Goal: Information Seeking & Learning: Understand process/instructions

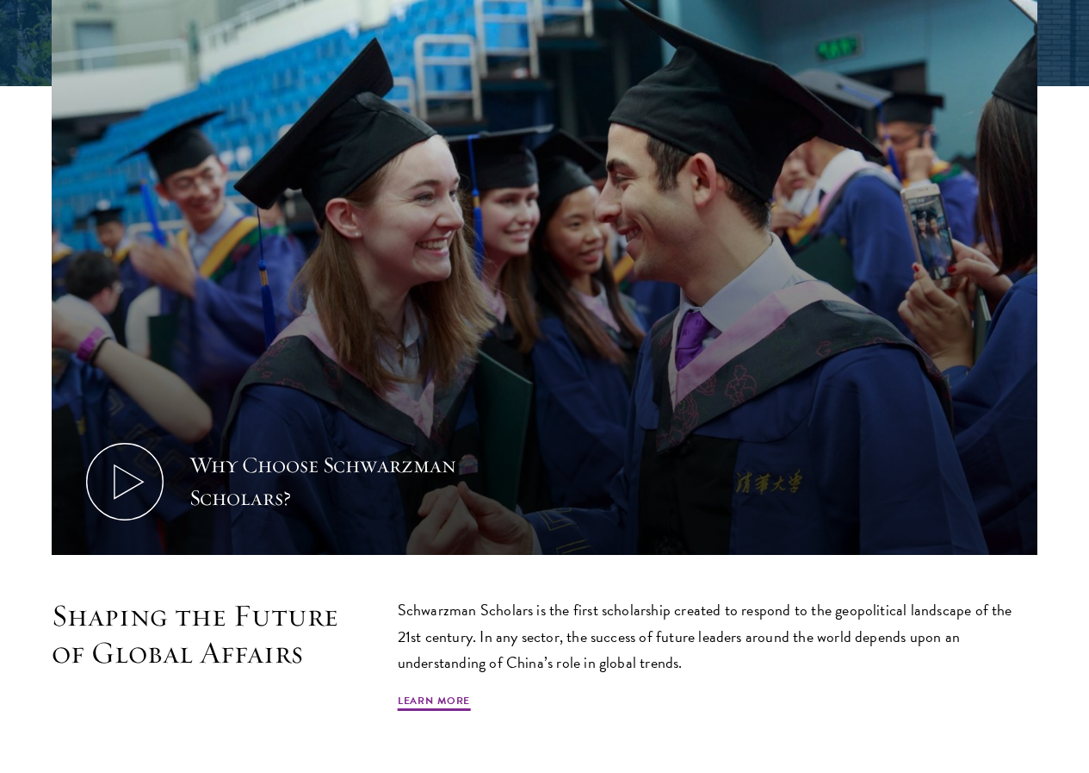
scroll to position [1033, 0]
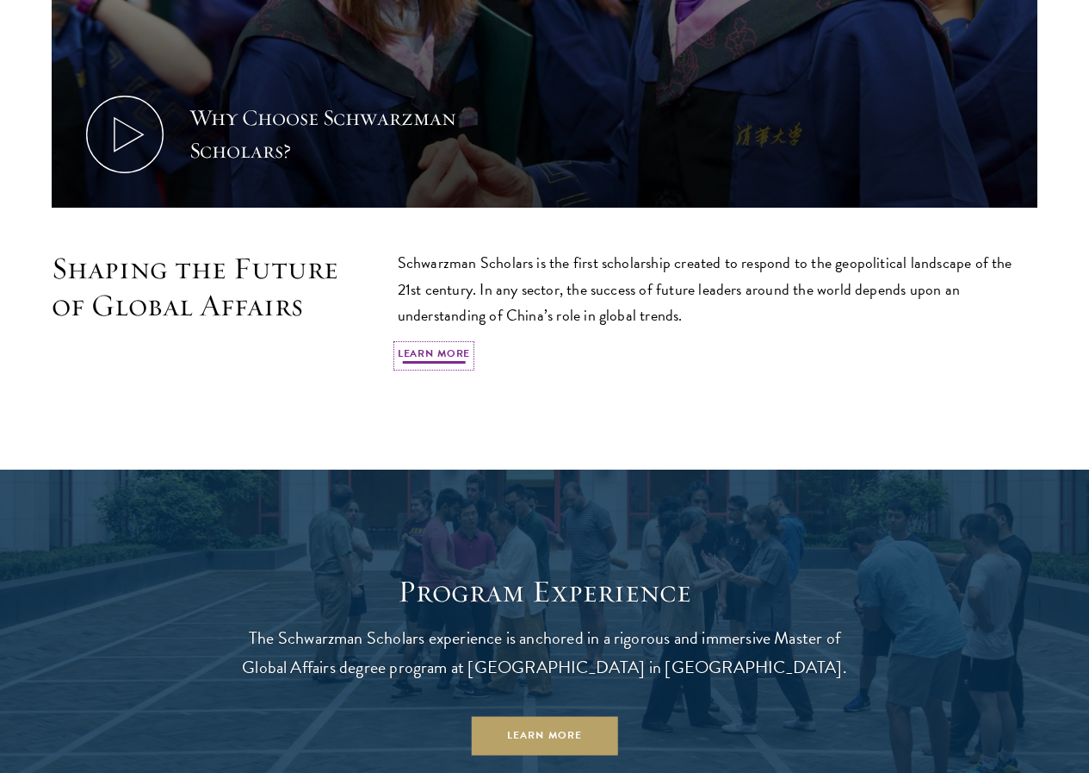
click at [471, 345] on link "Learn More" at bounding box center [434, 355] width 73 height 21
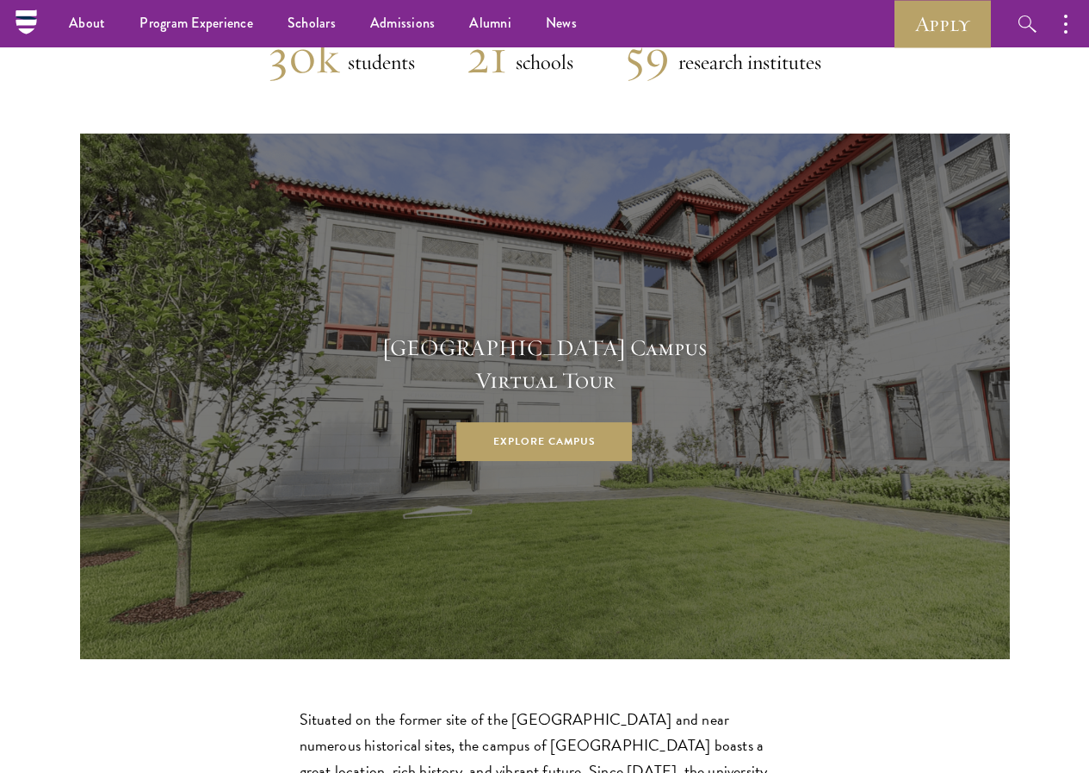
scroll to position [4220, 0]
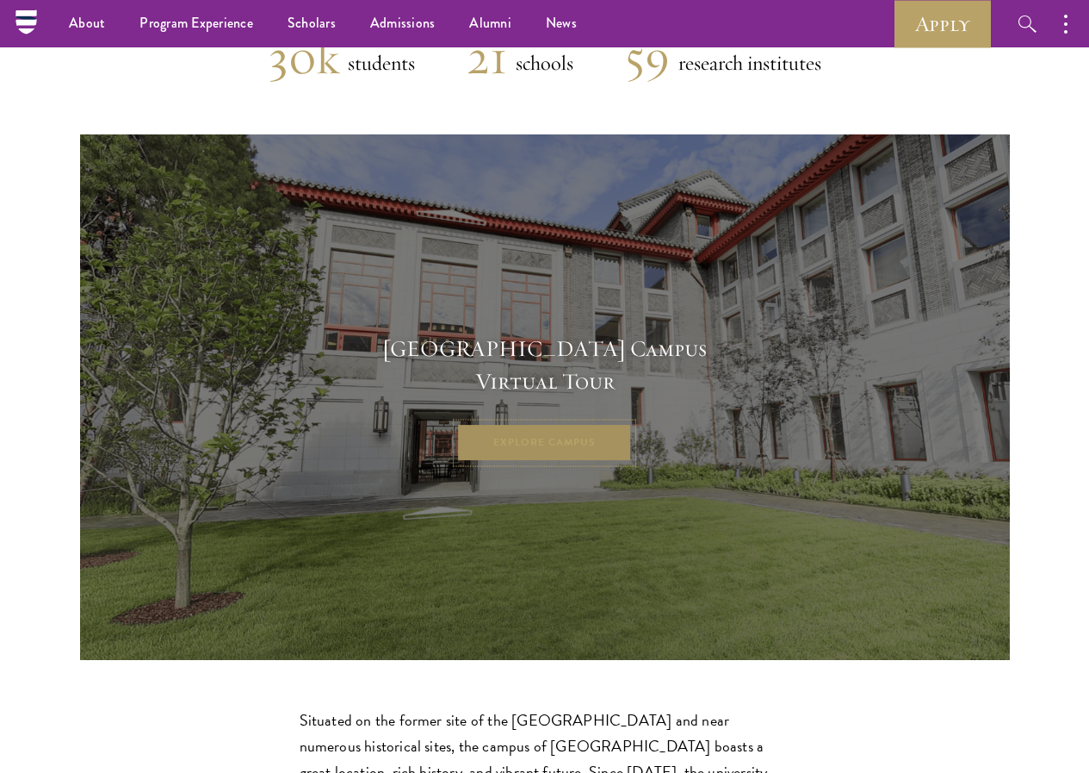
click at [591, 424] on link "Explore Campus" at bounding box center [545, 443] width 176 height 39
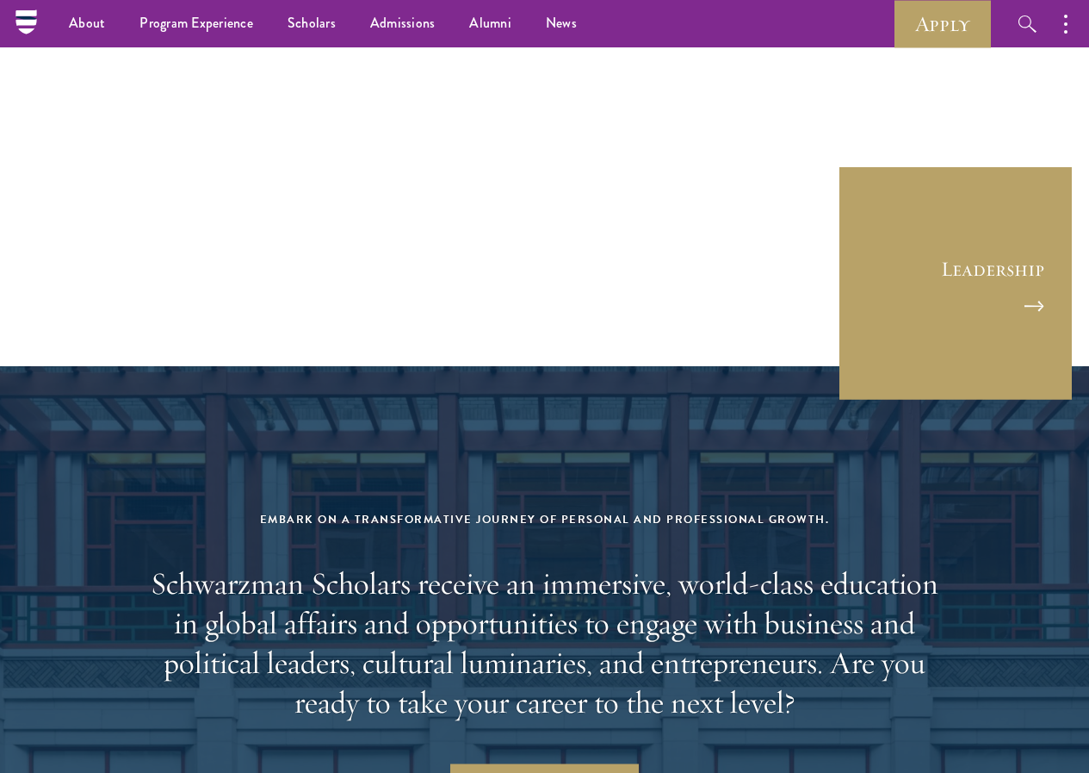
scroll to position [6115, 0]
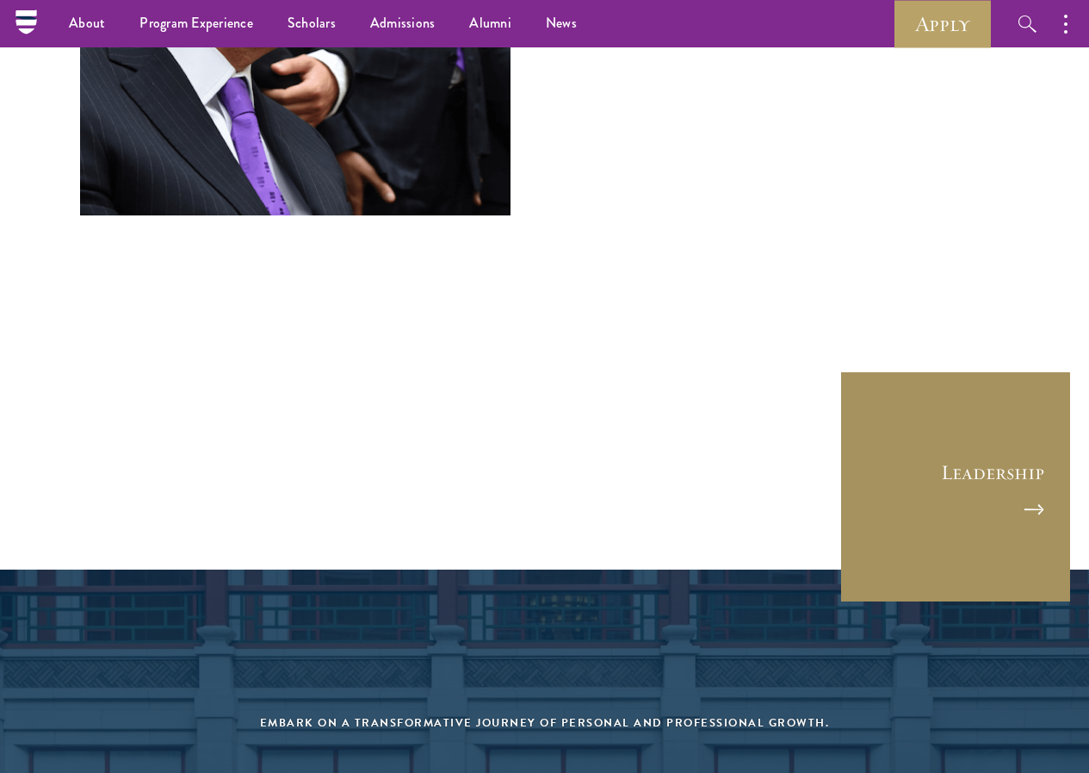
click at [962, 388] on link "Leadership" at bounding box center [956, 486] width 233 height 233
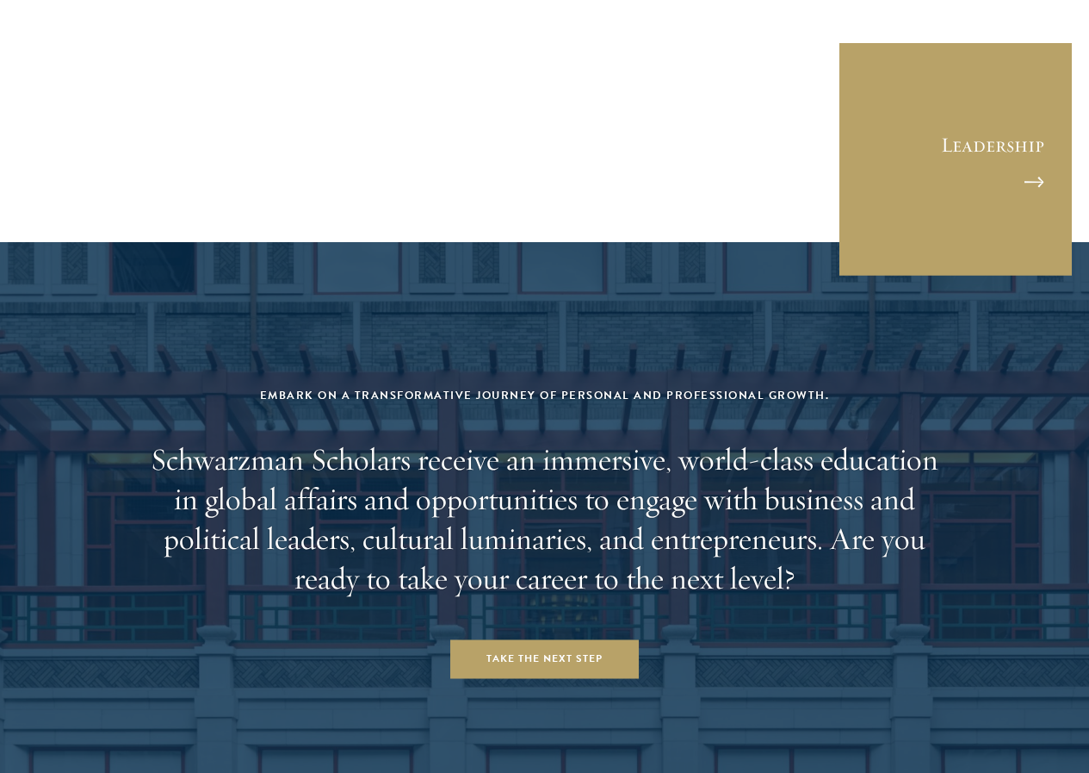
scroll to position [6806, 0]
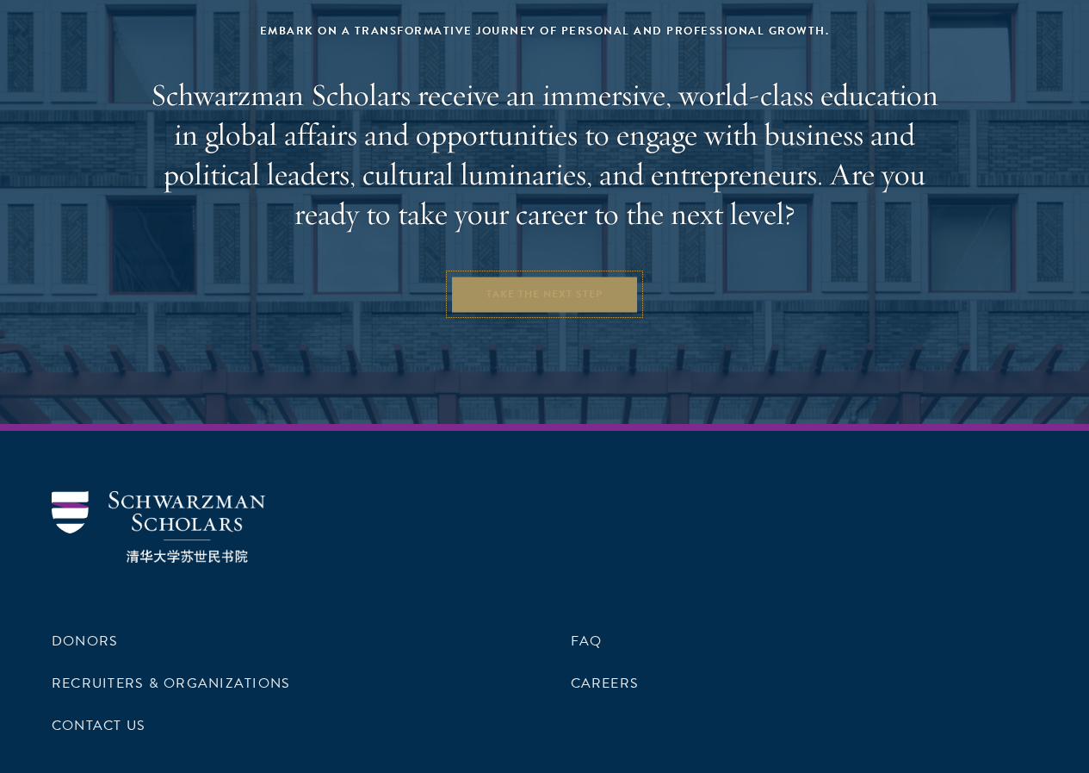
click at [562, 279] on link "Take the Next Step" at bounding box center [544, 294] width 189 height 39
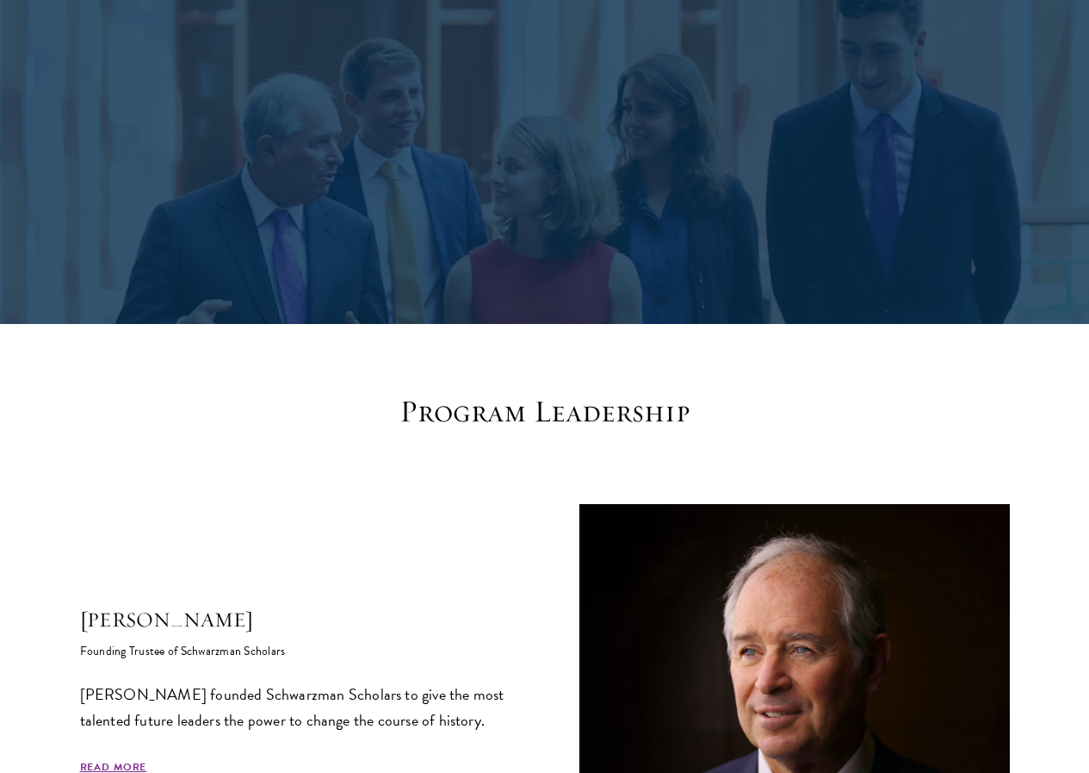
scroll to position [431, 0]
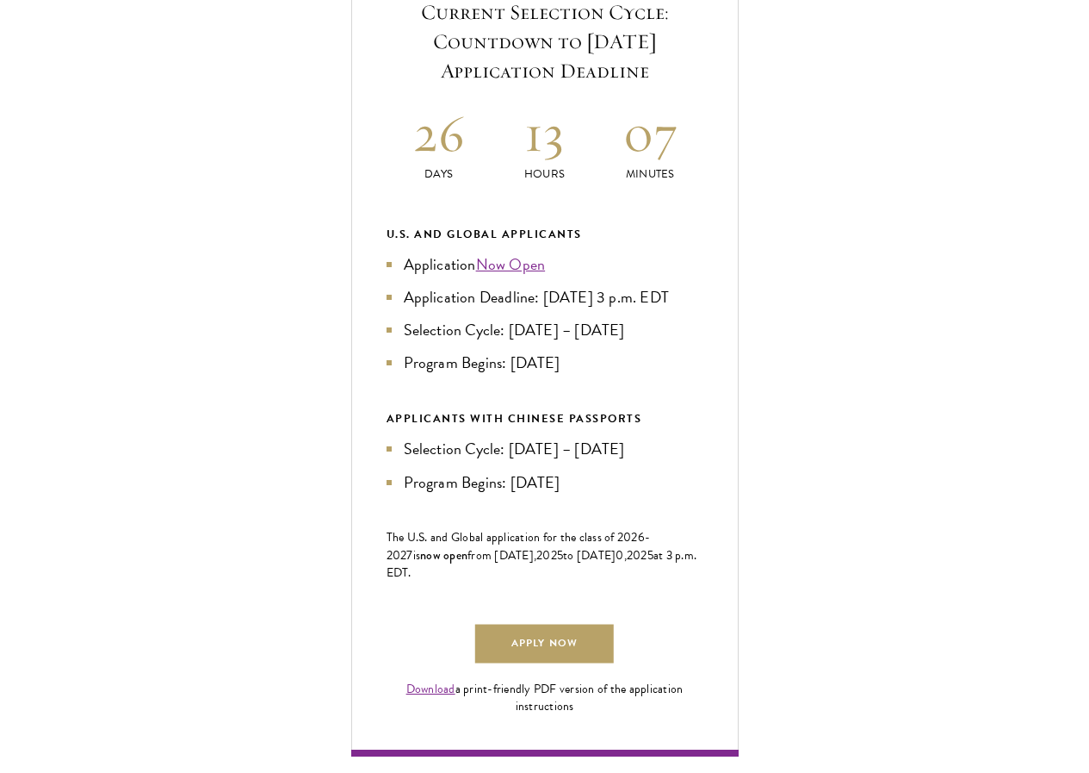
scroll to position [689, 0]
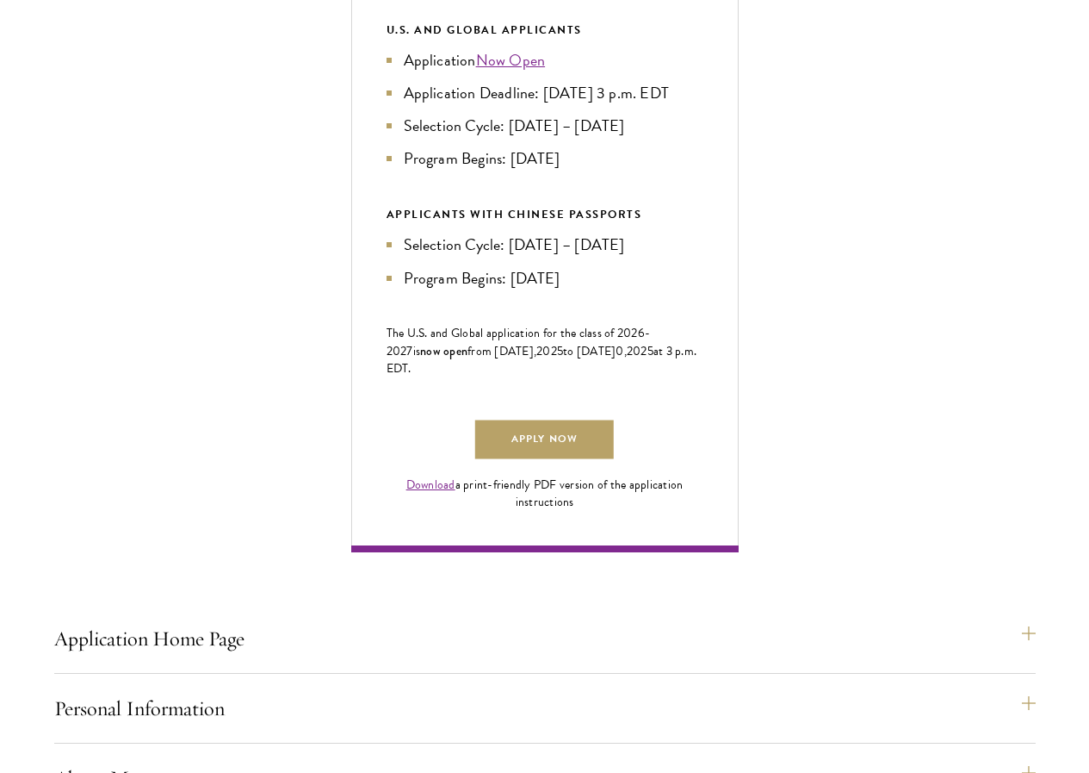
scroll to position [947, 0]
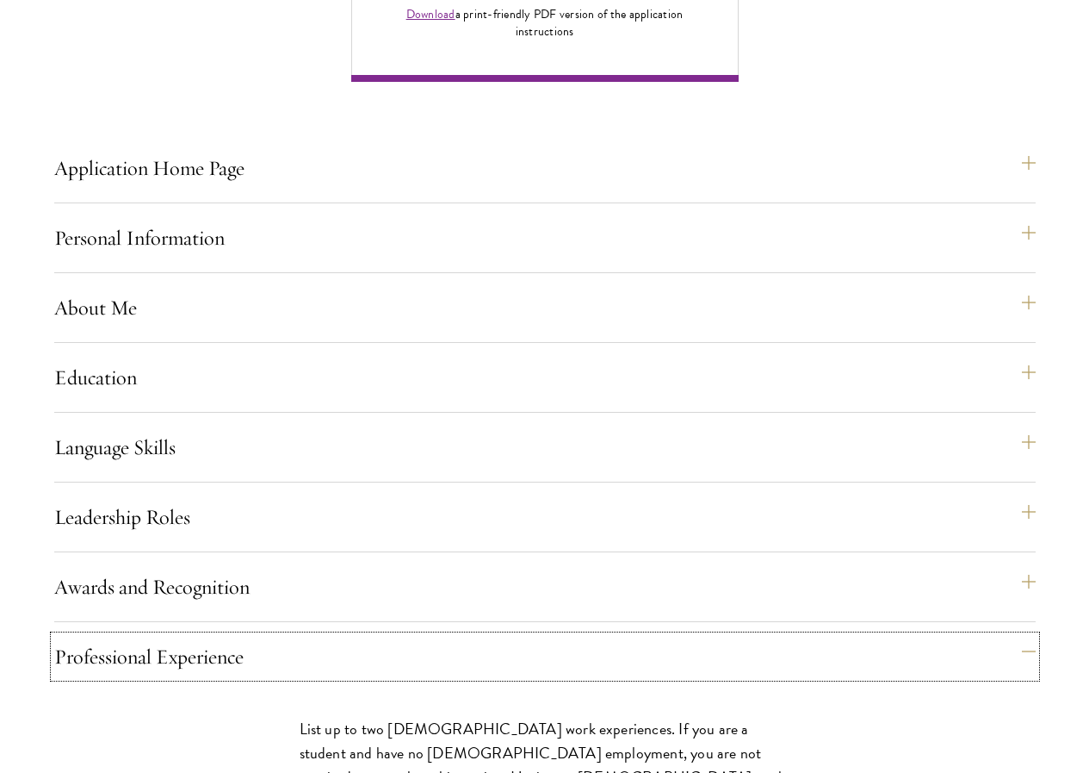
scroll to position [1378, 0]
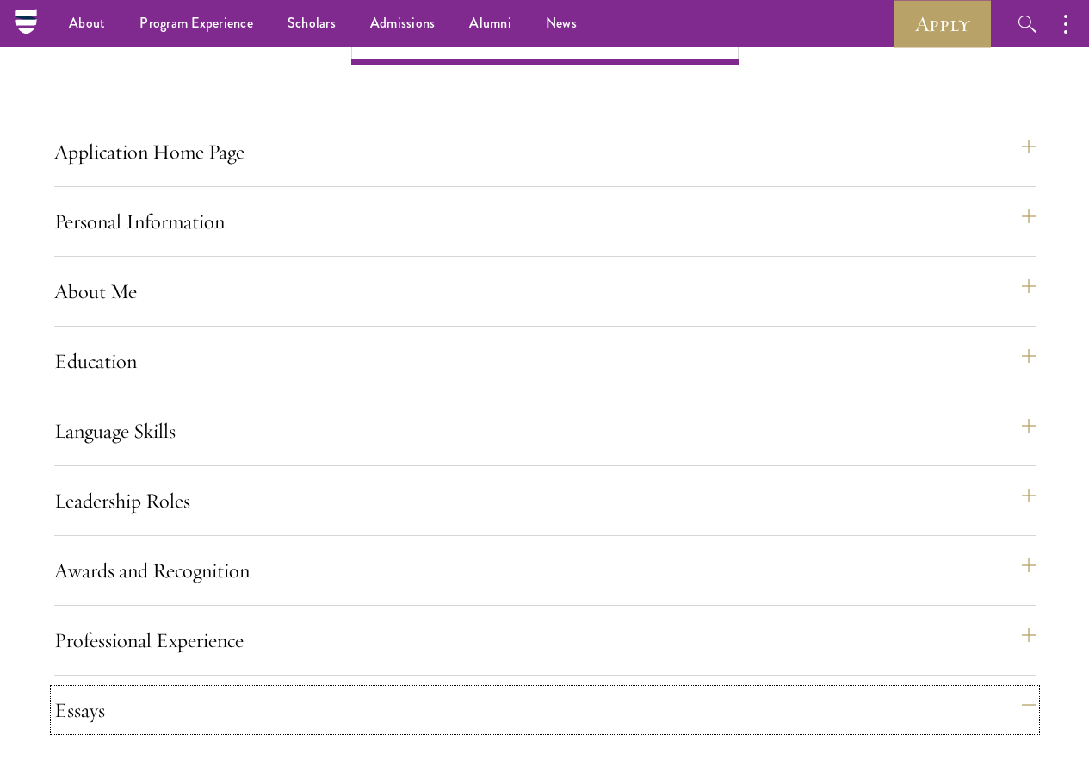
scroll to position [1120, 0]
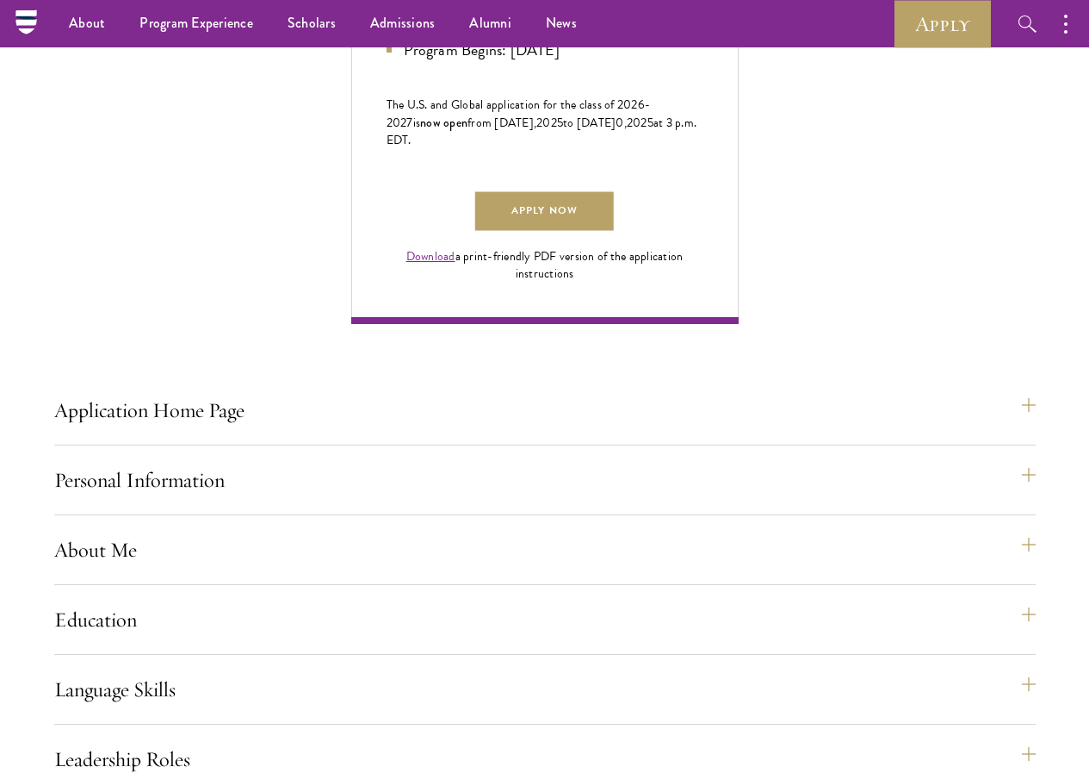
drag, startPoint x: 173, startPoint y: 258, endPoint x: 365, endPoint y: 254, distance: 192.1
drag, startPoint x: 411, startPoint y: 251, endPoint x: 295, endPoint y: 280, distance: 118.9
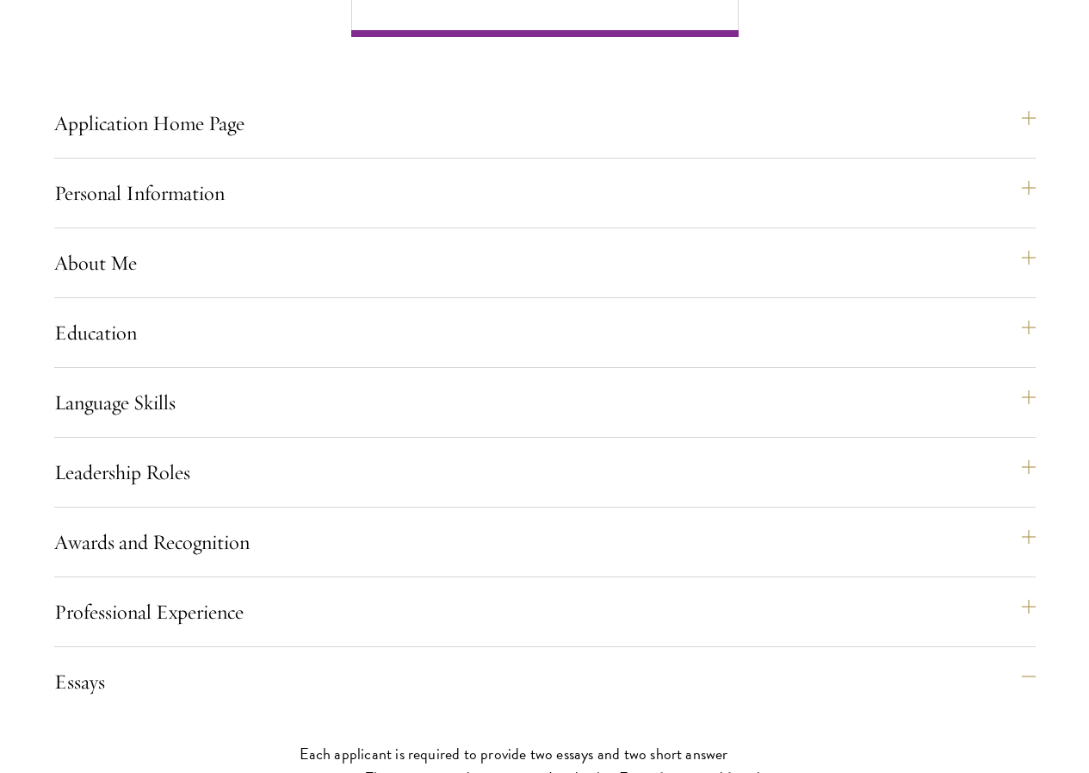
scroll to position [1464, 0]
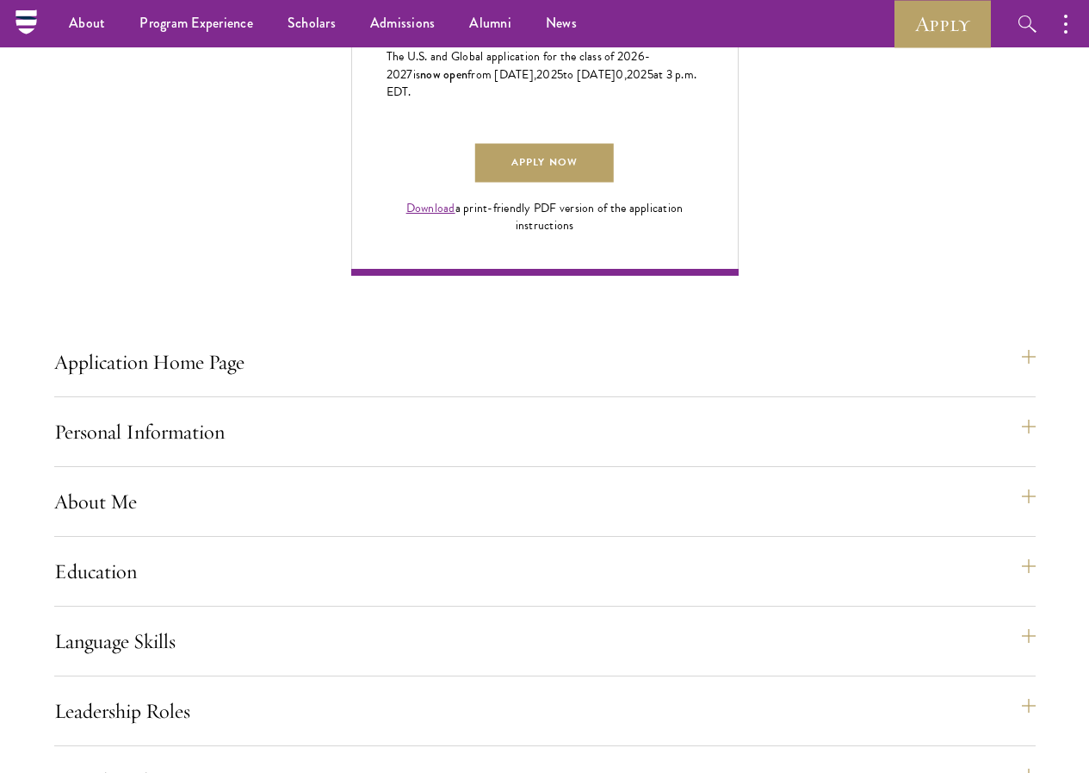
scroll to position [1206, 0]
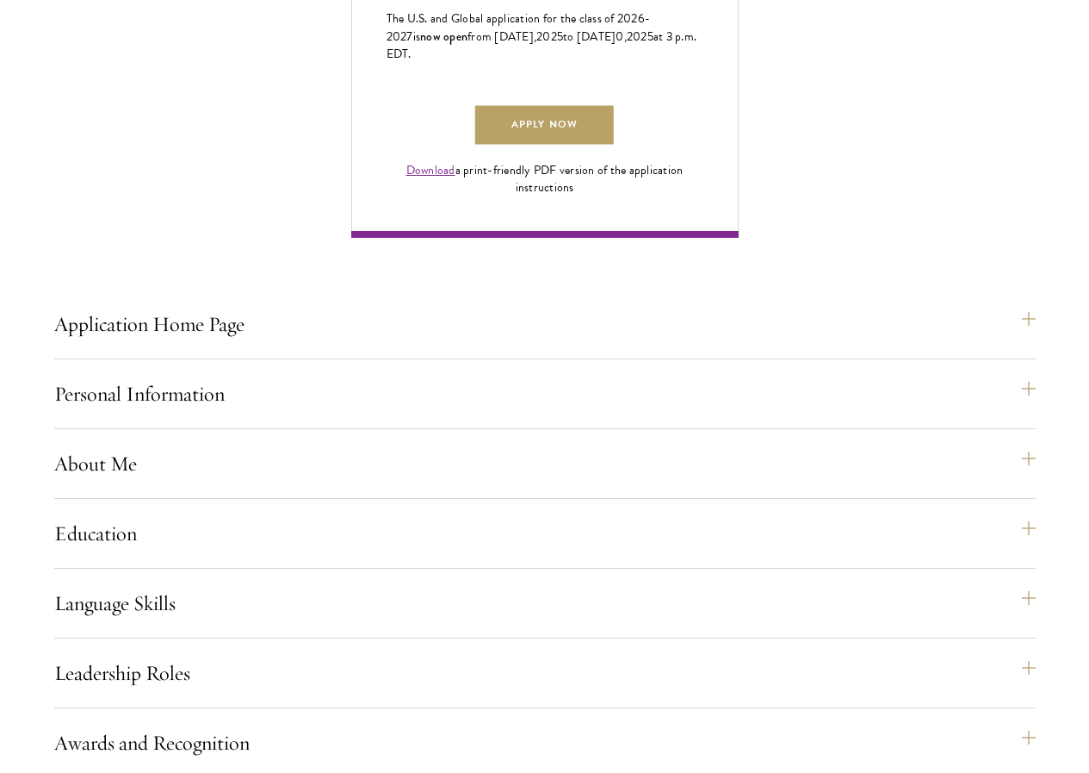
drag, startPoint x: 258, startPoint y: 478, endPoint x: 493, endPoint y: 490, distance: 234.6
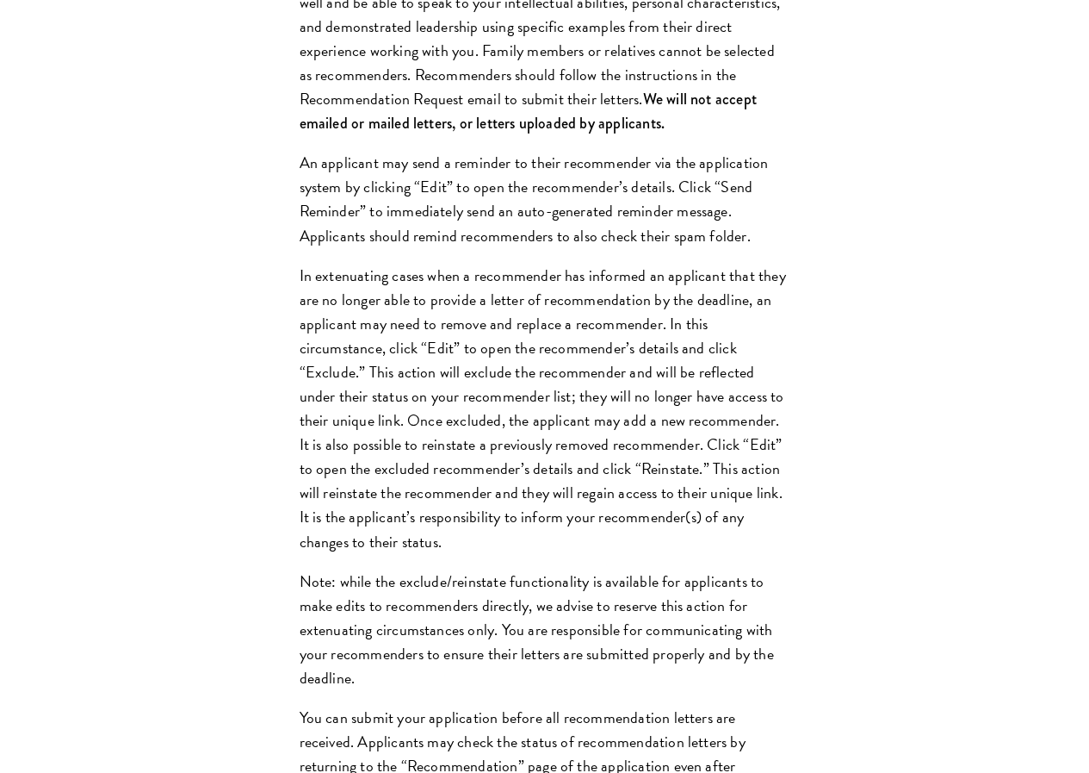
scroll to position [2411, 0]
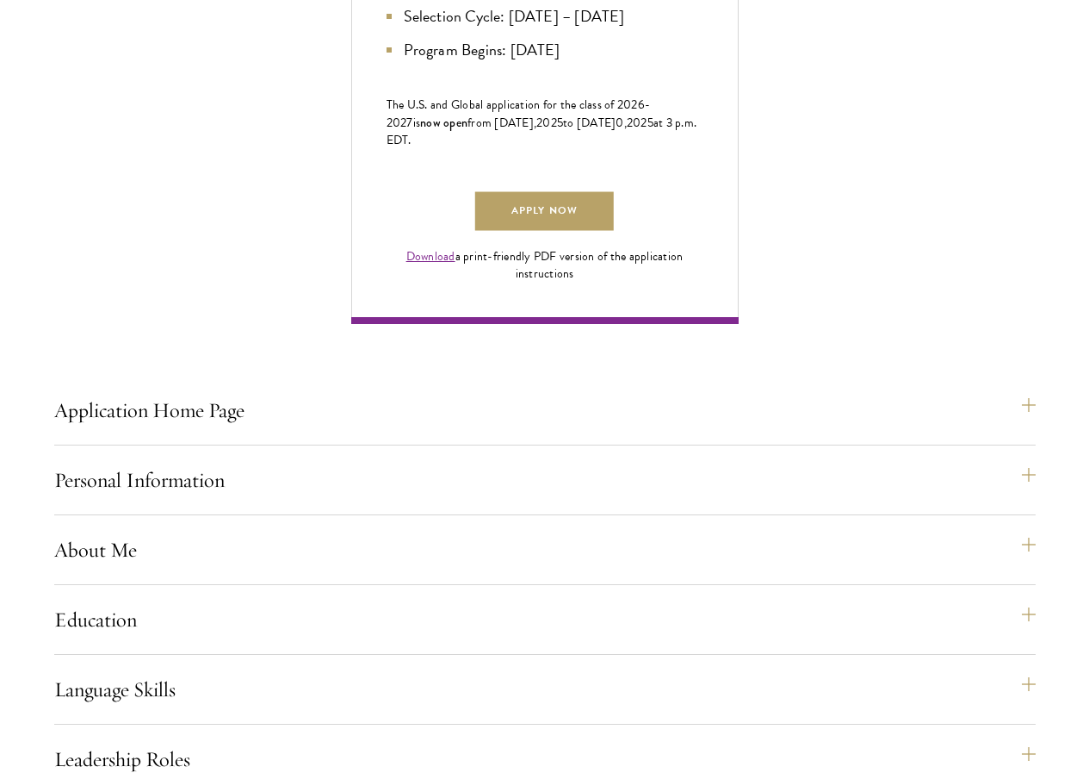
scroll to position [1292, 0]
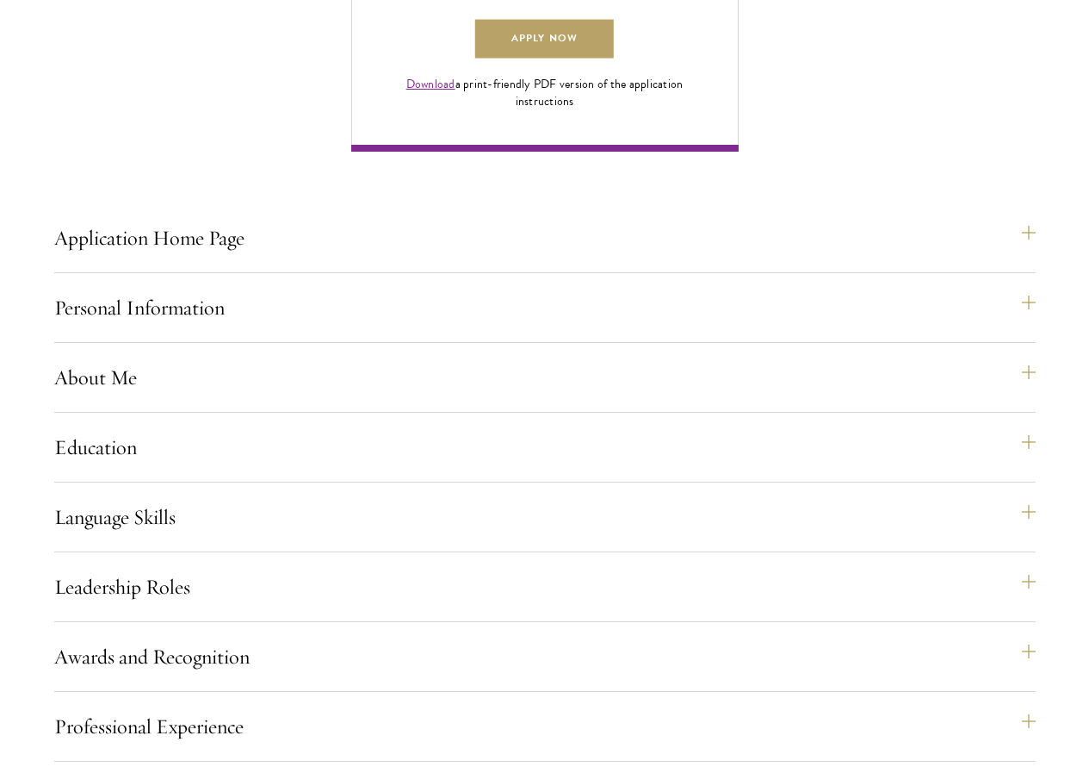
drag, startPoint x: 138, startPoint y: 243, endPoint x: 369, endPoint y: 240, distance: 231.7
drag, startPoint x: 283, startPoint y: 270, endPoint x: 436, endPoint y: 292, distance: 154.0
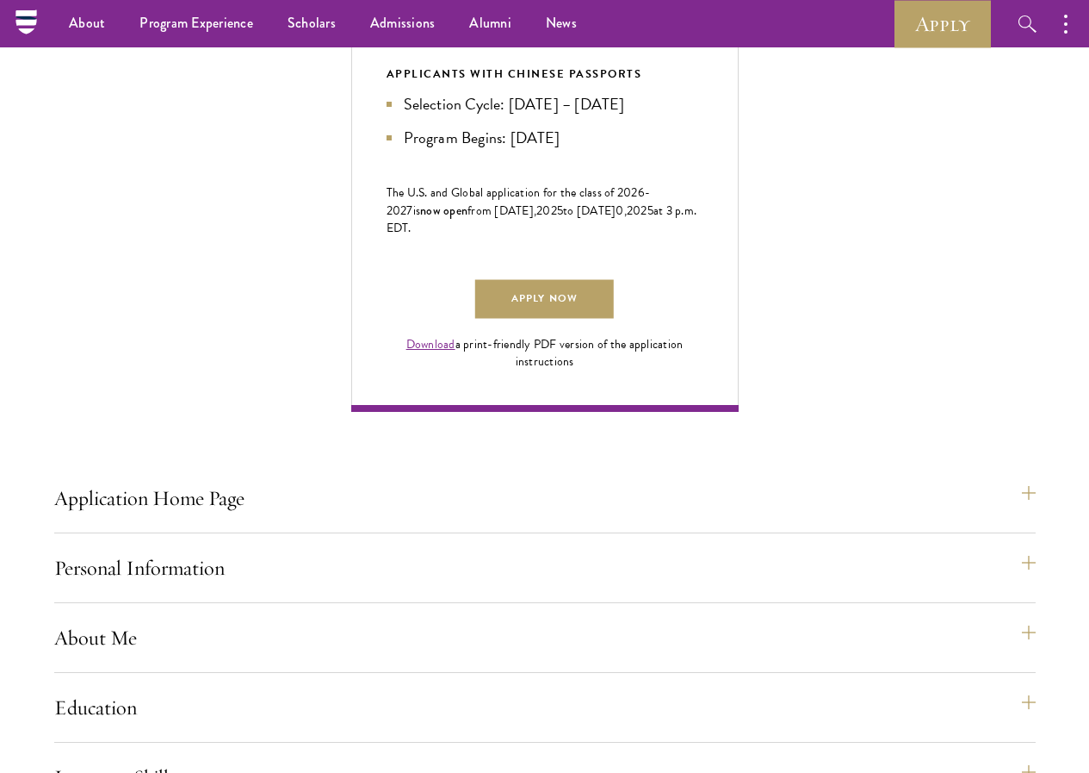
scroll to position [861, 0]
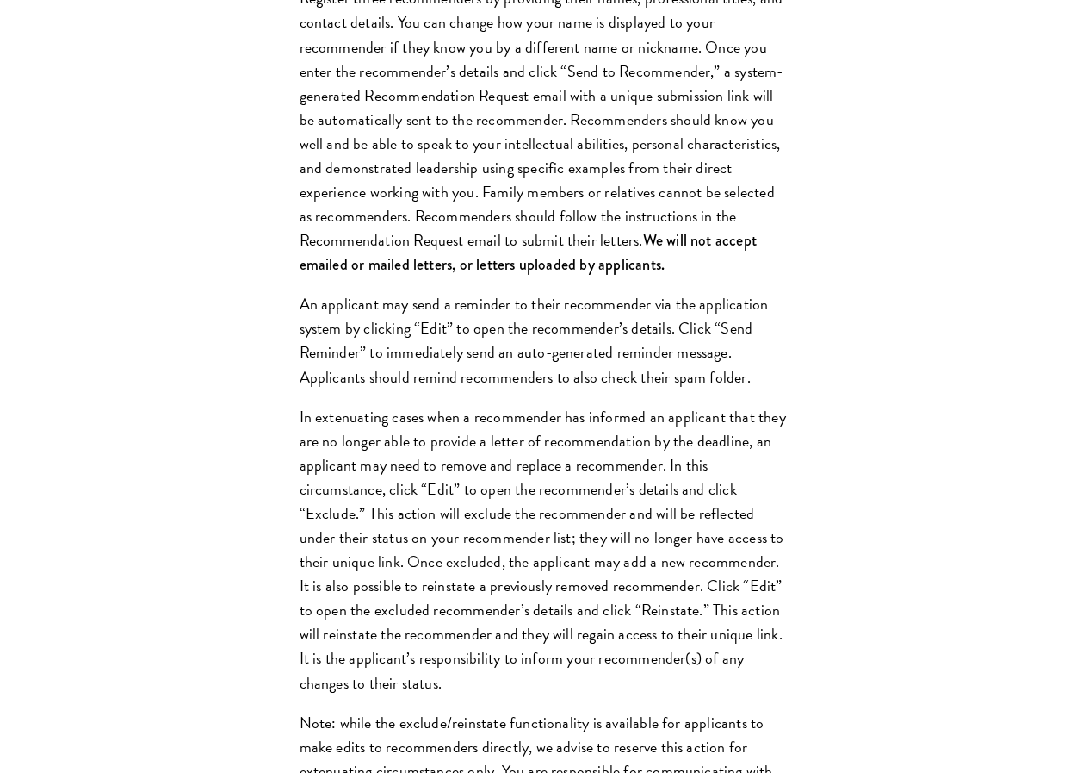
scroll to position [2239, 0]
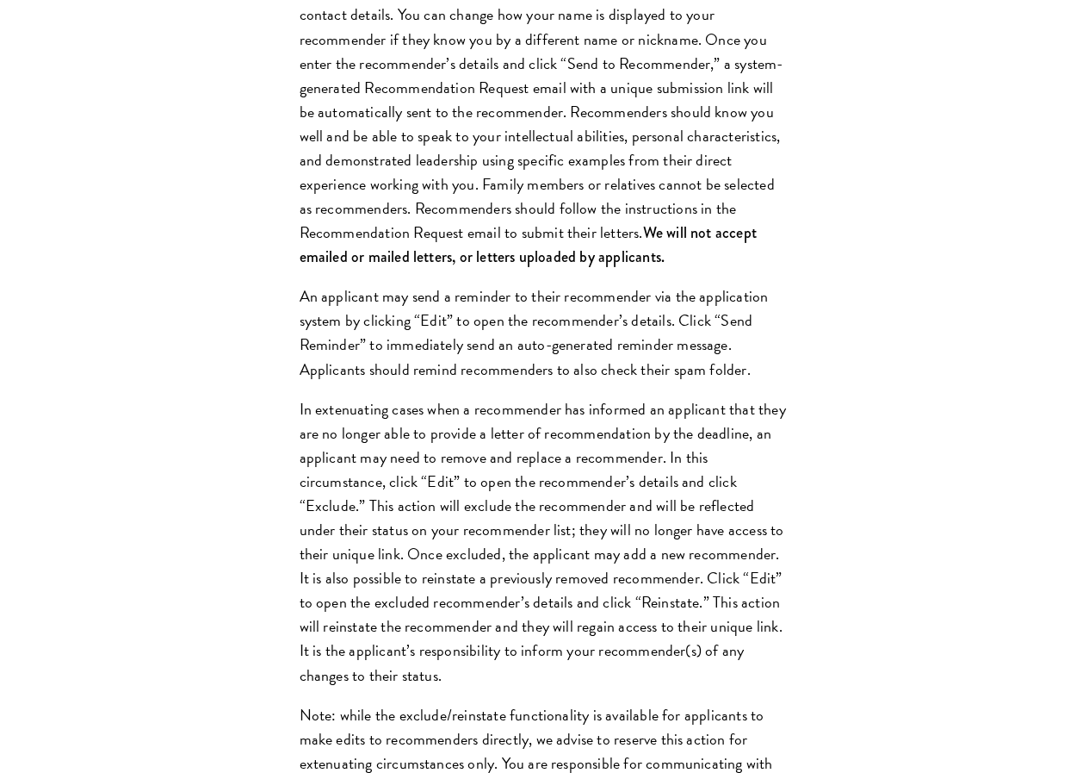
drag, startPoint x: 136, startPoint y: 414, endPoint x: 464, endPoint y: 574, distance: 364.8
click at [462, 574] on div "Register three recommenders by providing their names, professional titles, and …" at bounding box center [545, 478] width 594 height 1050
click at [595, 532] on div "Application Home Page The online application form must be completed in English.…" at bounding box center [545, 146] width 982 height 3473
